Goal: Contribute content

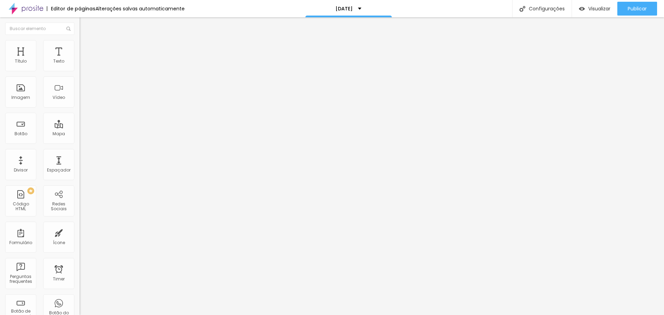
click at [80, 47] on img at bounding box center [83, 50] width 6 height 6
click at [80, 43] on img at bounding box center [83, 43] width 6 height 6
click at [80, 40] on li "Conteúdo" at bounding box center [120, 36] width 80 height 7
click at [85, 24] on img "button" at bounding box center [88, 25] width 6 height 6
click at [58, 51] on div "Texto" at bounding box center [58, 55] width 31 height 31
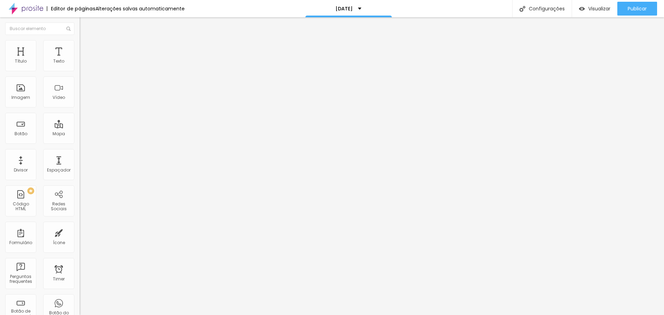
click at [85, 24] on img "button" at bounding box center [88, 25] width 6 height 6
click at [85, 23] on img "button" at bounding box center [88, 25] width 6 height 6
click at [54, 52] on div "Texto" at bounding box center [58, 55] width 31 height 31
click at [21, 62] on div "Título" at bounding box center [21, 61] width 12 height 5
click at [53, 61] on div "Texto" at bounding box center [58, 61] width 11 height 5
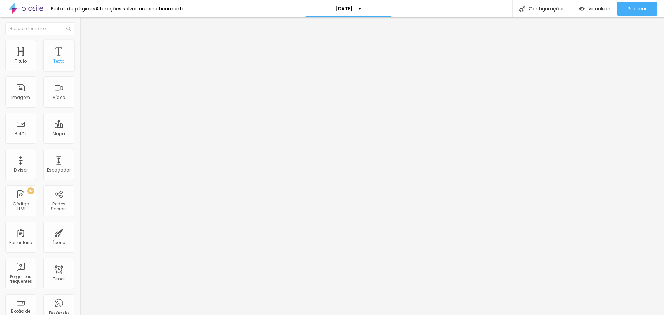
click at [53, 59] on div "Texto" at bounding box center [58, 61] width 11 height 5
click at [364, 7] on div "[DATE]" at bounding box center [348, 8] width 86 height 17
click at [357, 5] on div "[DATE]" at bounding box center [348, 2] width 16 height 5
click at [80, 59] on span "Trocar imagem" at bounding box center [99, 57] width 38 height 6
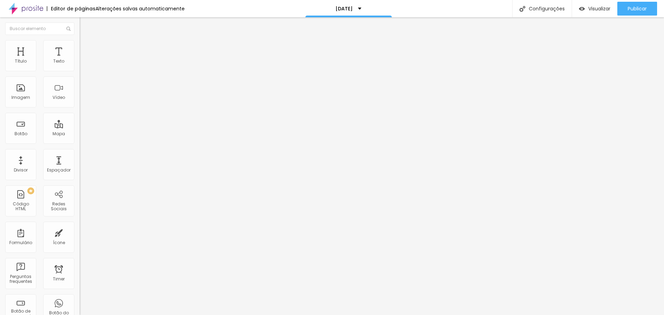
click at [22, 91] on div "Imagem" at bounding box center [20, 91] width 31 height 31
click at [80, 59] on span "Trocar imagem" at bounding box center [99, 57] width 38 height 6
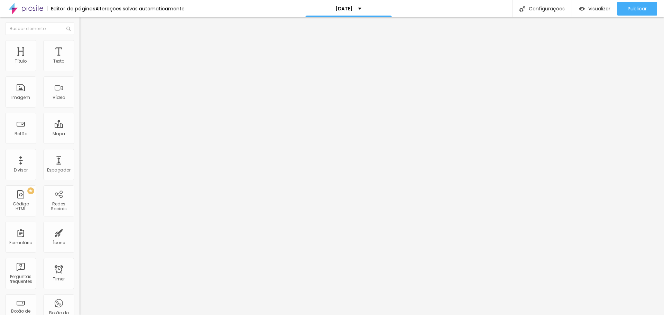
click at [638, 10] on span "Publicar" at bounding box center [637, 9] width 19 height 6
